Goal: Task Accomplishment & Management: Use online tool/utility

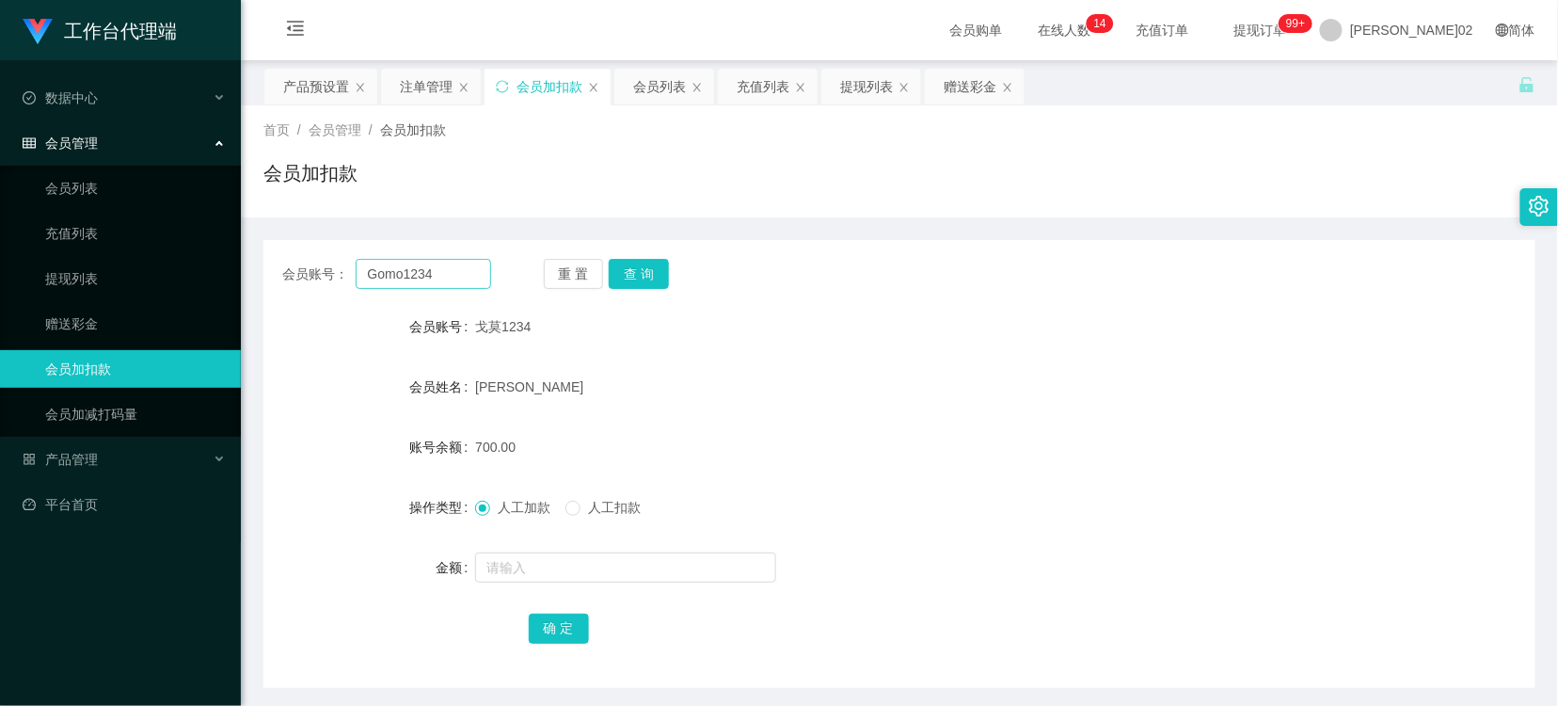
scroll to position [70, 0]
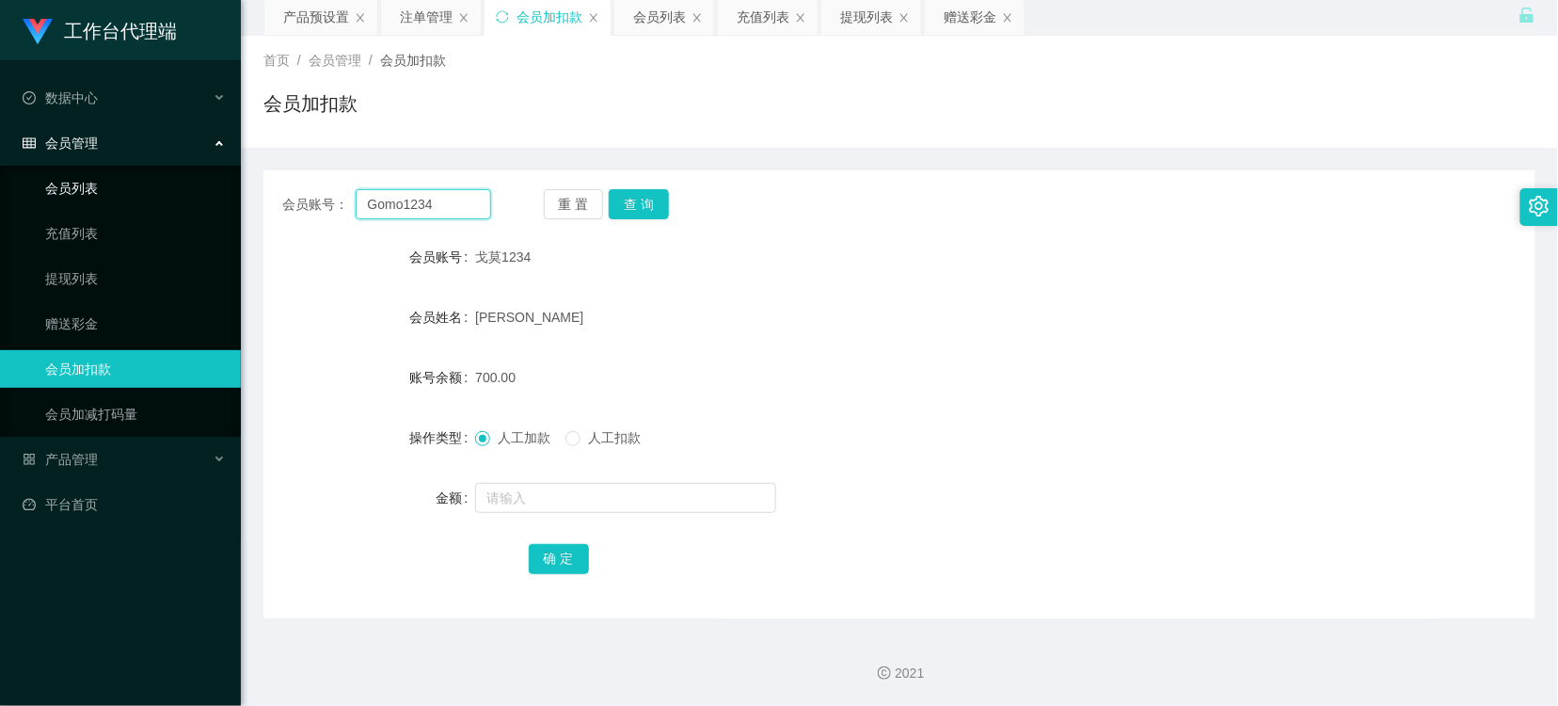
drag, startPoint x: 448, startPoint y: 203, endPoint x: -35, endPoint y: 186, distance: 483.0
click at [0, 186] on html "工作台代理端 数据中心 会员管理 会员列表 充值列表 提现列表 赠送彩金 会员加扣款 会员加减打码量 产品管理 开奖记录 注单管理 产品列表 即时注单 产品预…" at bounding box center [779, 353] width 1558 height 706
drag, startPoint x: 622, startPoint y: 200, endPoint x: 565, endPoint y: 334, distance: 145.0
click at [618, 207] on button "查 询" at bounding box center [639, 204] width 60 height 30
click at [569, 444] on span at bounding box center [572, 438] width 15 height 15
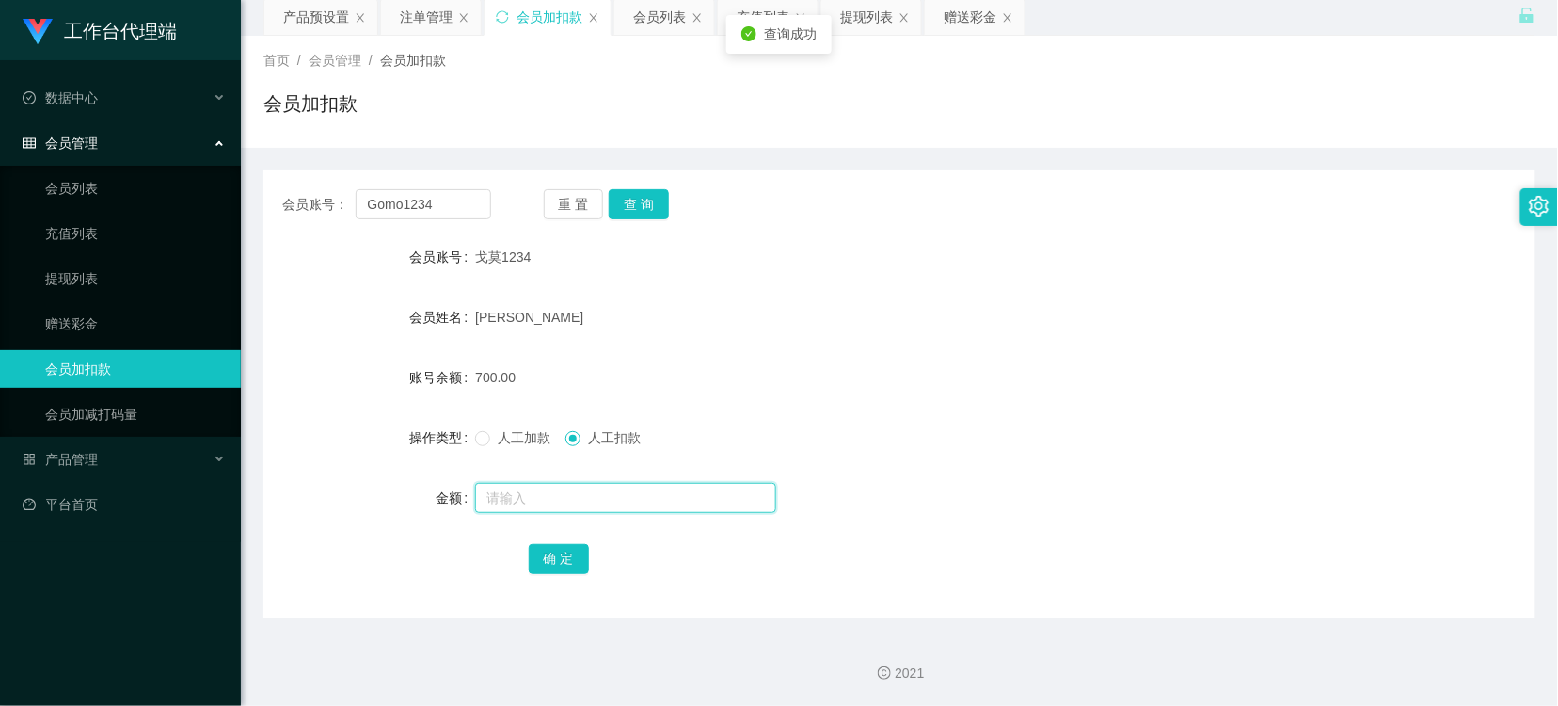
click at [543, 501] on input "text" at bounding box center [625, 498] width 301 height 30
type input "700"
click at [552, 551] on button "确 定" at bounding box center [559, 559] width 60 height 30
click at [1133, 443] on div "人工加款 人工扣款" at bounding box center [846, 438] width 742 height 38
click at [991, 229] on div "会员账号： Gomo1234 重 置 查 询 会员账号 戈莫1234 会员姓名 泰勇耀 账号余额 0.00 操作类型 人工加款 人工扣款 金额 确 定" at bounding box center [899, 394] width 1272 height 448
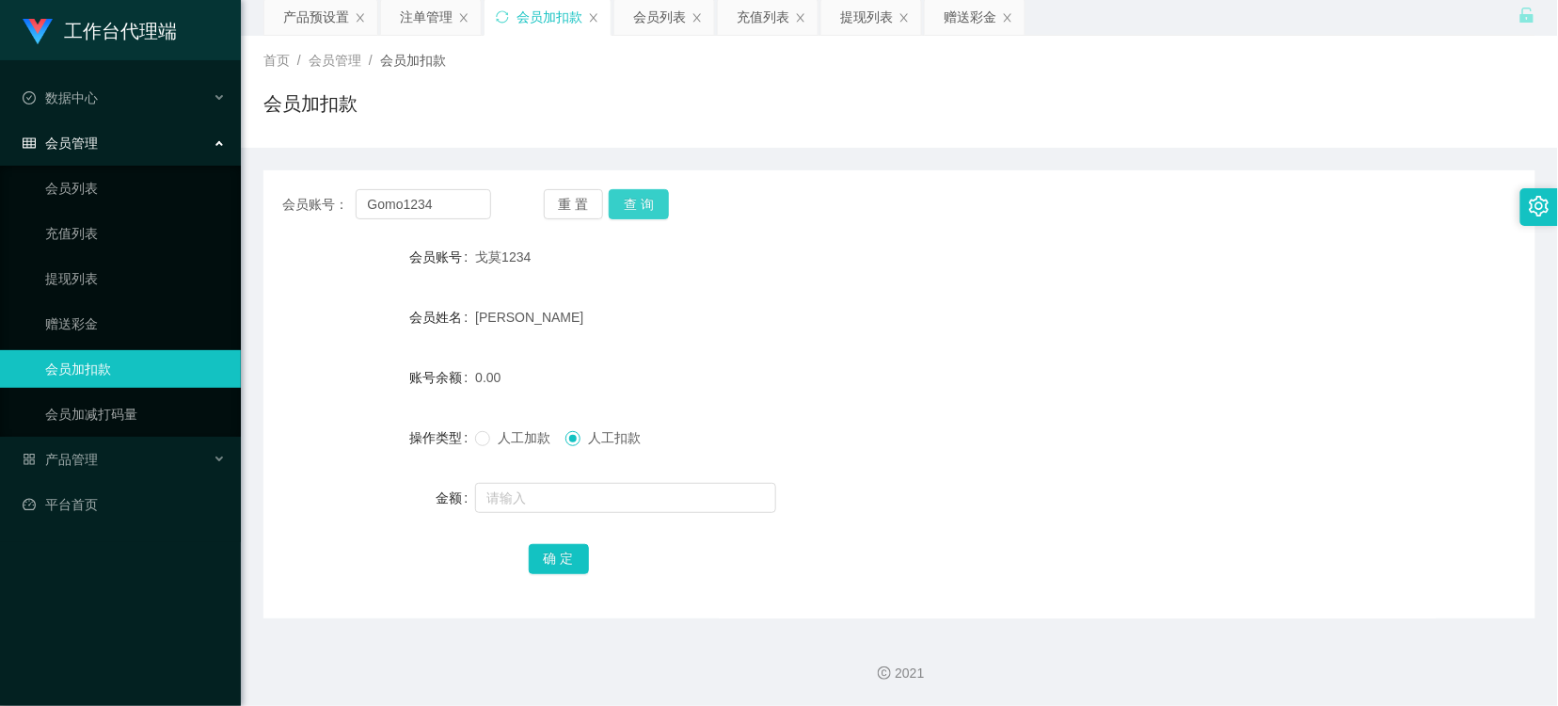
drag, startPoint x: 641, startPoint y: 202, endPoint x: 731, endPoint y: 164, distance: 98.2
click at [638, 202] on button "查 询" at bounding box center [639, 204] width 60 height 30
